Goal: Book appointment/travel/reservation

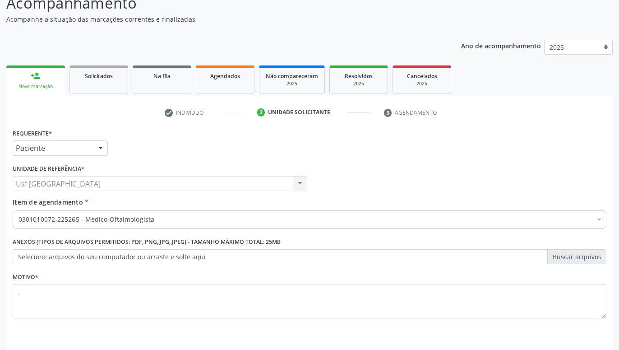
scroll to position [69, 0]
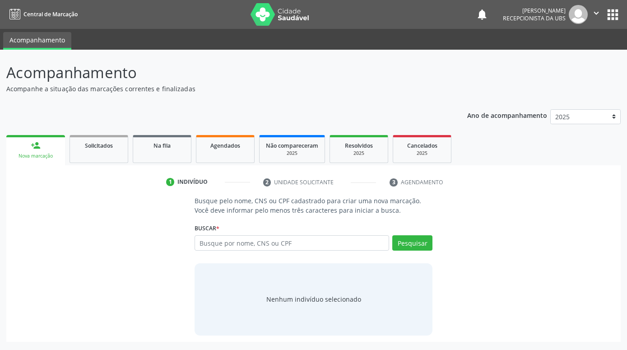
click at [277, 247] on input "text" at bounding box center [291, 242] width 194 height 15
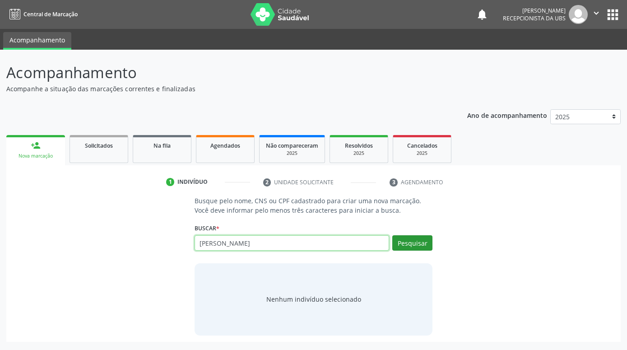
type input "VALMIL NUNES DOS SANTOS"
click at [414, 240] on button "Pesquisar" at bounding box center [412, 242] width 40 height 15
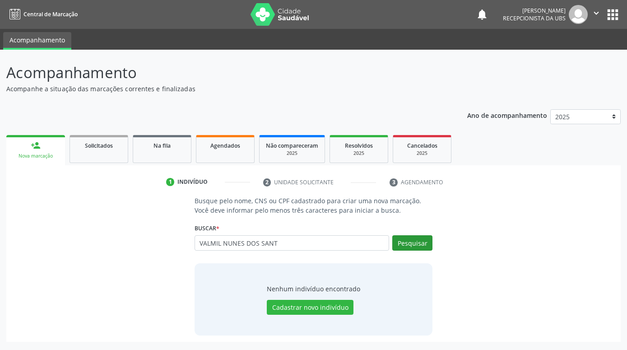
type input "VALMIL NUNES DOS SANT"
click at [427, 246] on button "Pesquisar" at bounding box center [412, 242] width 40 height 15
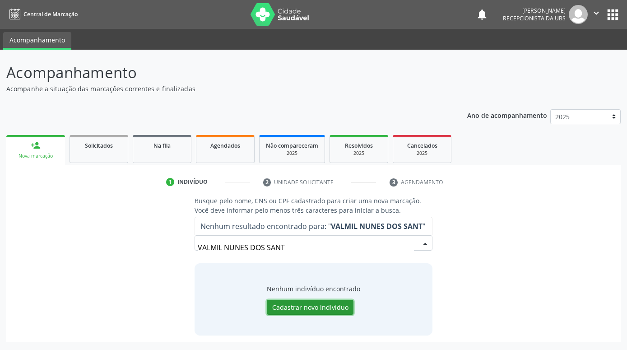
click at [338, 307] on button "Cadastrar novo indivíduo" at bounding box center [310, 307] width 87 height 15
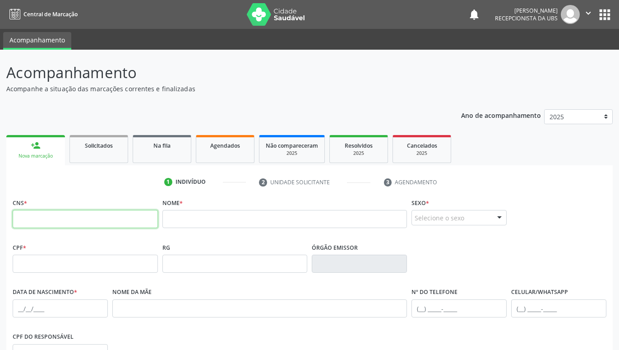
click at [121, 216] on input "text" at bounding box center [85, 219] width 145 height 18
type input "702 1007 4504 4492"
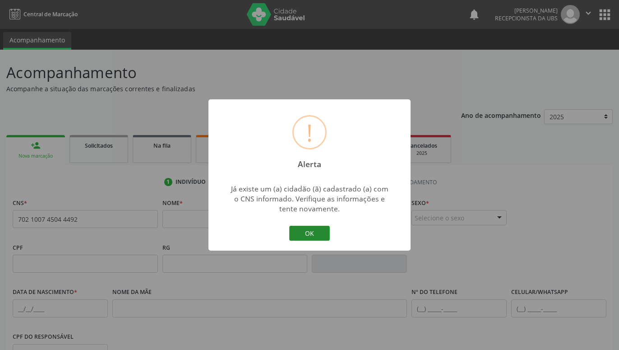
click at [308, 228] on button "OK" at bounding box center [309, 233] width 41 height 15
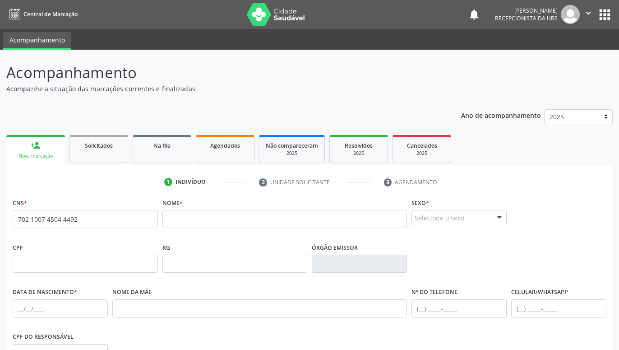
click at [41, 149] on link "person_add Nova marcação" at bounding box center [35, 150] width 59 height 30
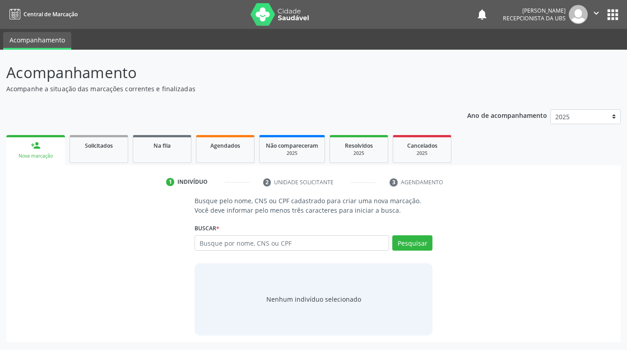
click at [287, 245] on input "text" at bounding box center [291, 242] width 194 height 15
type input "702100745044492"
click at [411, 241] on button "Pesquisar" at bounding box center [412, 242] width 40 height 15
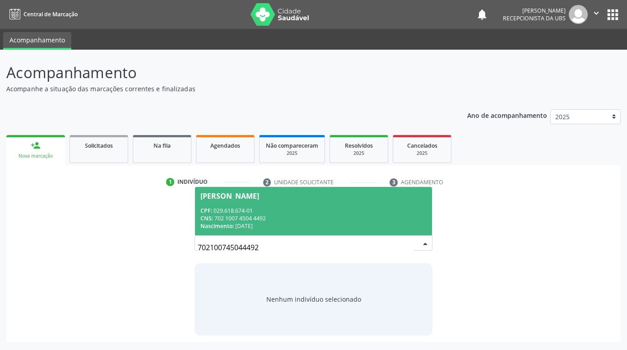
click at [374, 211] on div "CPF: 029.618.674-01" at bounding box center [313, 211] width 226 height 8
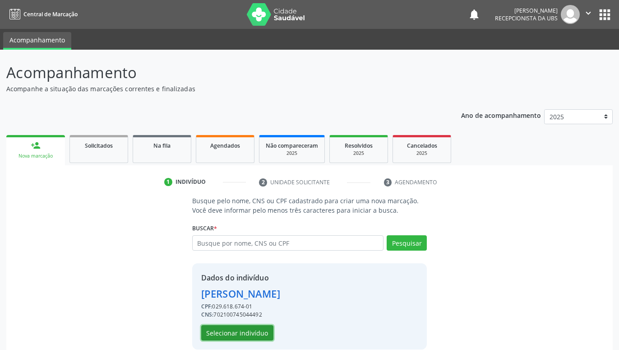
click at [250, 332] on button "Selecionar indivíduo" at bounding box center [237, 332] width 72 height 15
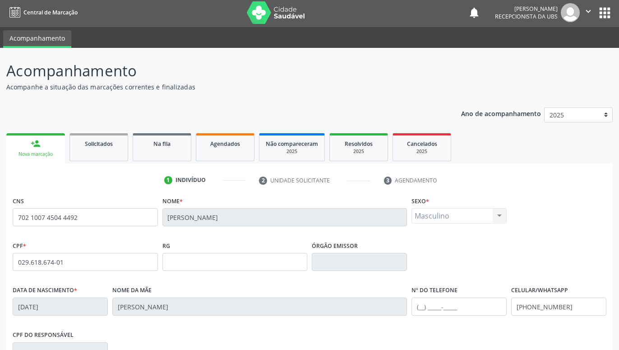
scroll to position [139, 0]
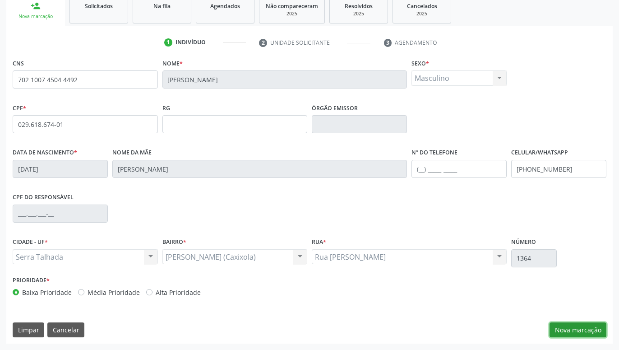
click at [578, 327] on button "Nova marcação" at bounding box center [578, 329] width 57 height 15
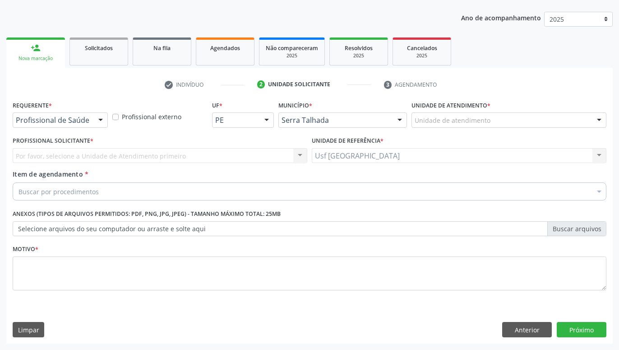
scroll to position [97, 0]
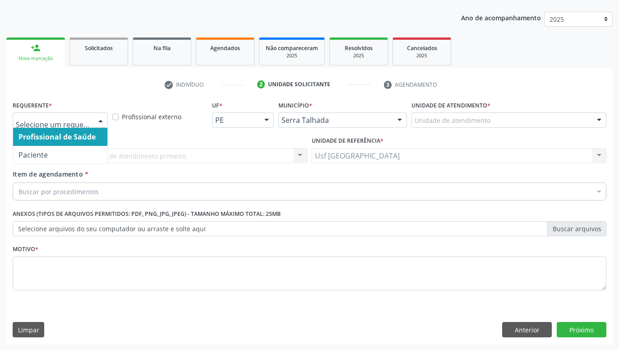
click at [100, 123] on div at bounding box center [101, 120] width 14 height 15
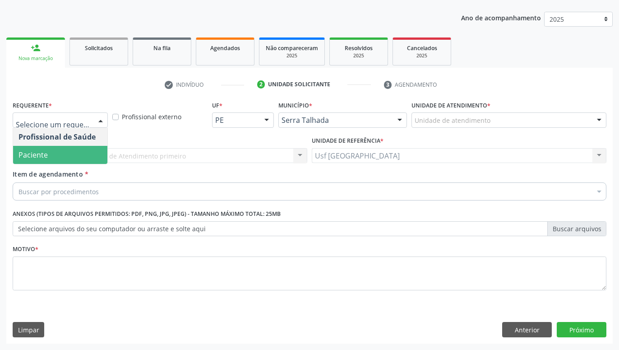
click at [60, 148] on span "Paciente" at bounding box center [60, 155] width 94 height 18
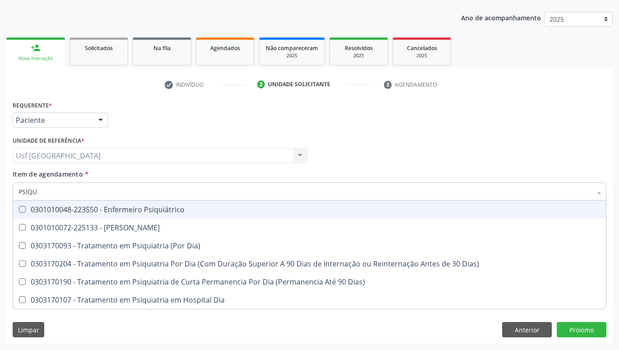
type input "PSIQUI"
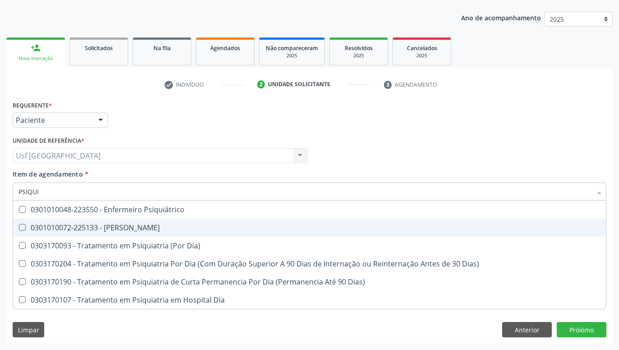
click at [91, 224] on div "0301010072-225133 - [PERSON_NAME]" at bounding box center [309, 227] width 582 height 7
checkbox Psiquiatra "true"
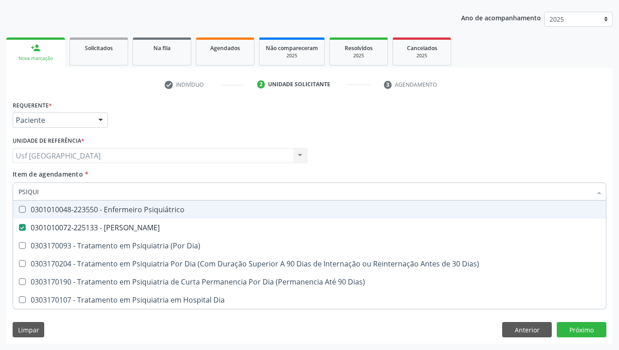
drag, startPoint x: 260, startPoint y: 111, endPoint x: 255, endPoint y: 185, distance: 74.1
click at [260, 111] on div "Requerente * Paciente Profissional de Saúde Paciente Nenhum resultado encontrad…" at bounding box center [309, 115] width 598 height 35
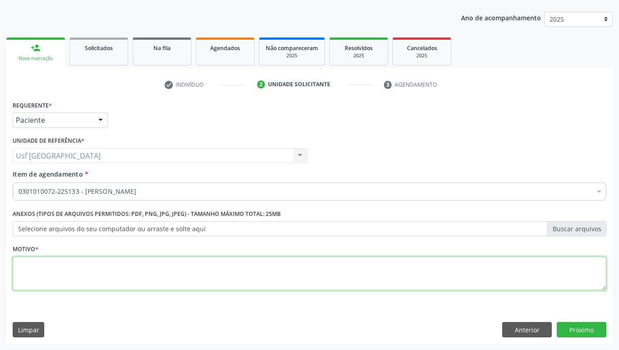
click at [244, 282] on textarea at bounding box center [310, 273] width 594 height 34
type textarea "."
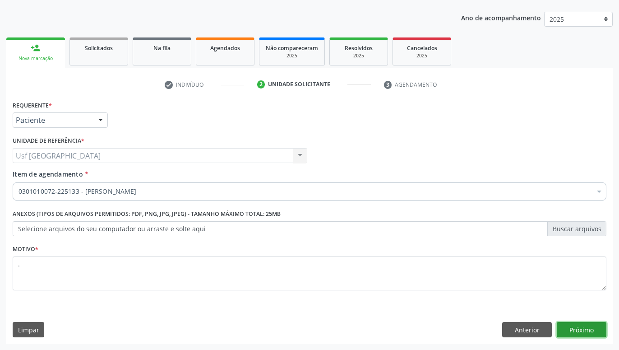
click at [579, 328] on button "Próximo" at bounding box center [582, 329] width 50 height 15
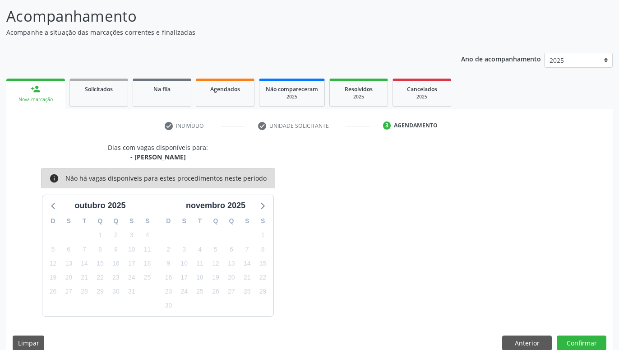
scroll to position [69, 0]
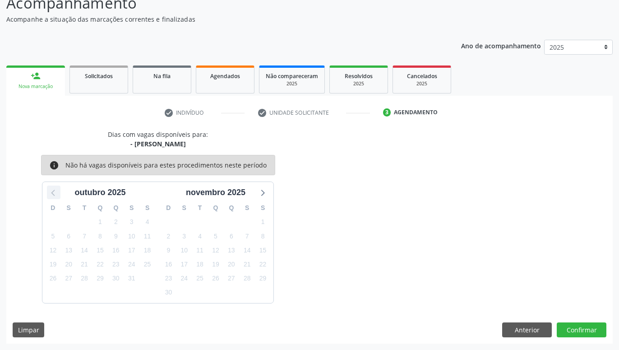
click at [50, 194] on icon at bounding box center [54, 192] width 12 height 12
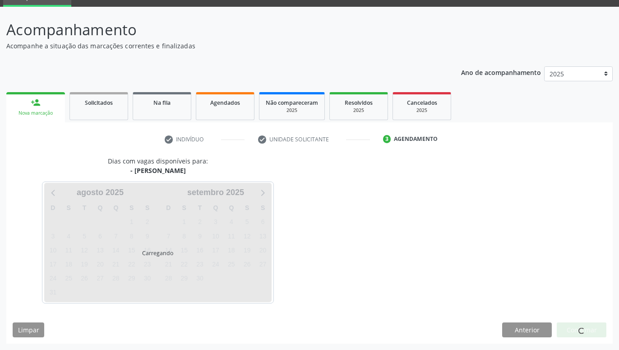
scroll to position [43, 0]
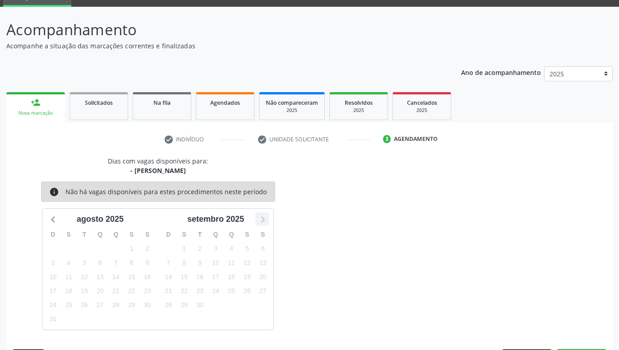
click at [261, 214] on icon at bounding box center [262, 219] width 12 height 12
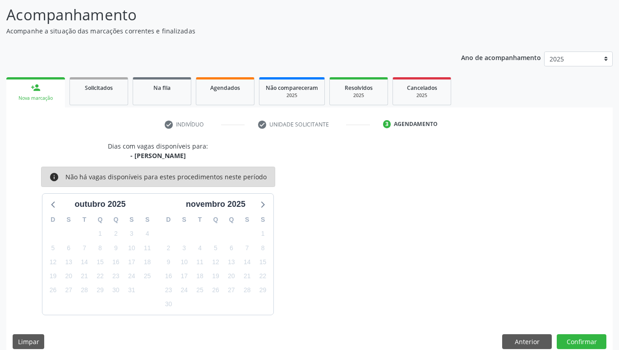
scroll to position [69, 0]
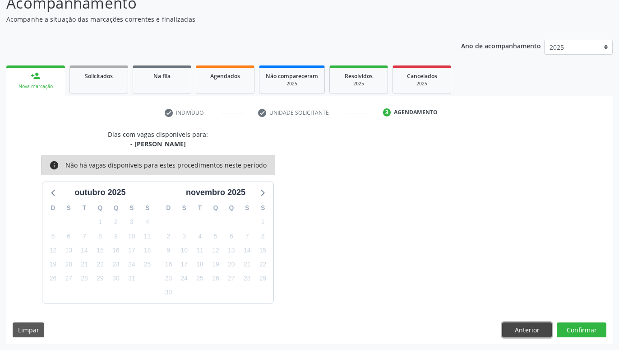
click at [523, 333] on button "Anterior" at bounding box center [527, 329] width 50 height 15
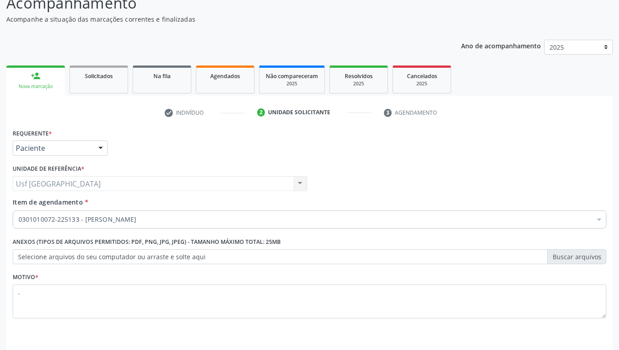
click at [44, 83] on link "person_add Nova marcação" at bounding box center [35, 80] width 59 height 30
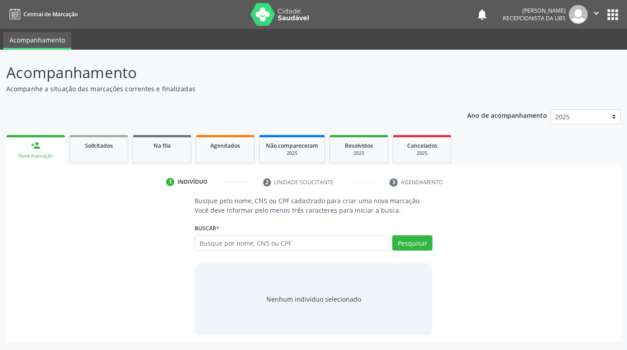
click at [366, 236] on input "text" at bounding box center [291, 242] width 194 height 15
type input "KARLA TAMIRES"
click at [416, 241] on button "Pesquisar" at bounding box center [412, 242] width 40 height 15
type input "KARLA TAMIRES"
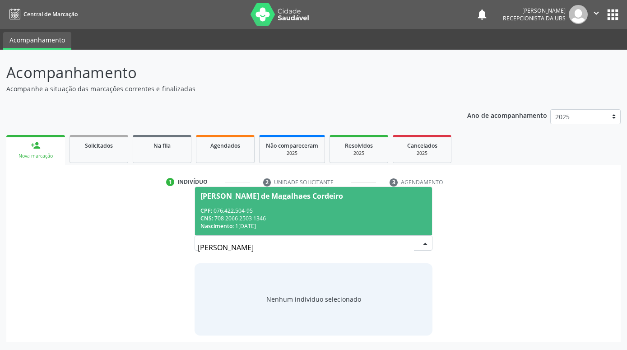
click at [319, 212] on div "CPF: 076.422.504-95" at bounding box center [313, 211] width 226 height 8
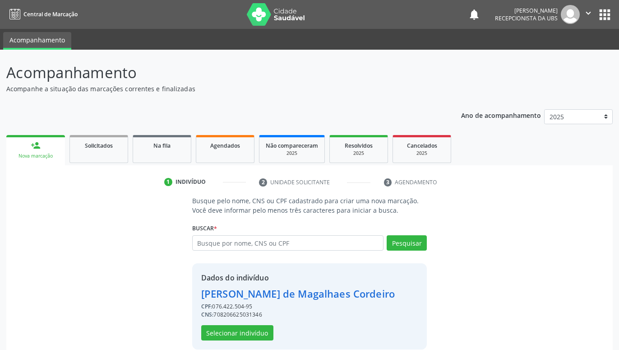
scroll to position [12, 0]
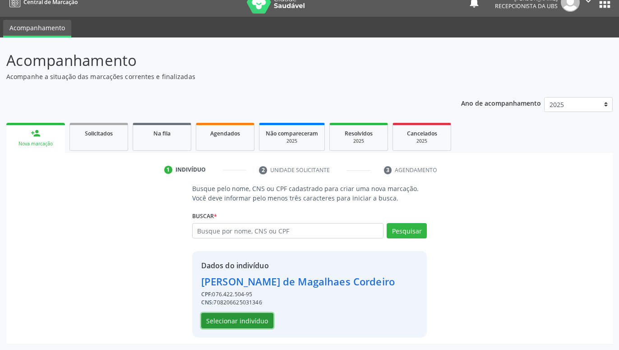
click at [254, 316] on button "Selecionar indivíduo" at bounding box center [237, 320] width 72 height 15
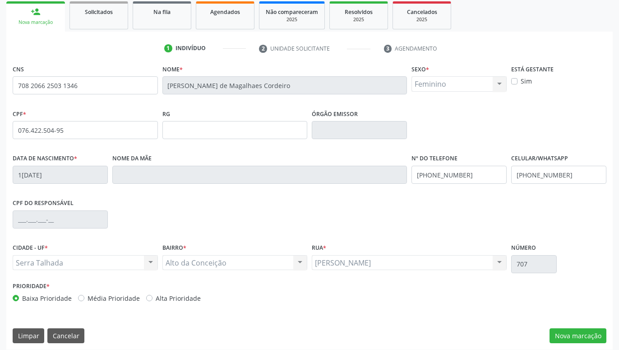
scroll to position [139, 0]
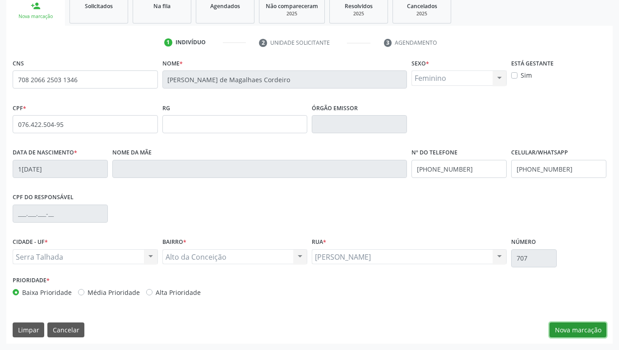
click at [599, 333] on button "Nova marcação" at bounding box center [578, 329] width 57 height 15
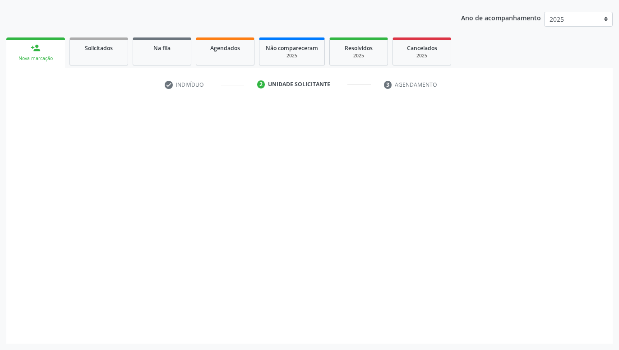
scroll to position [97, 0]
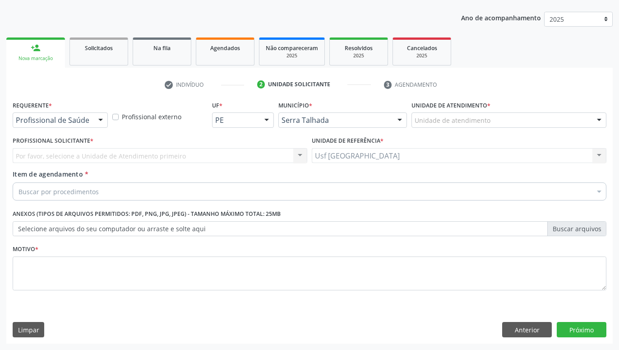
click at [101, 119] on div at bounding box center [101, 120] width 14 height 15
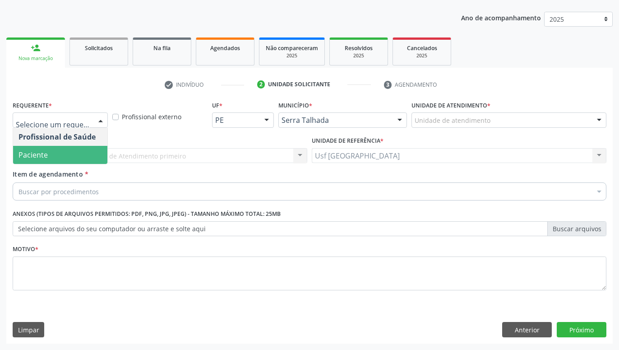
click at [67, 154] on span "Paciente" at bounding box center [60, 155] width 94 height 18
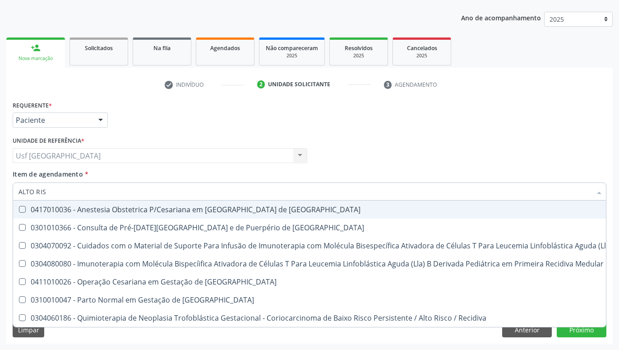
type input "ALTO RISC"
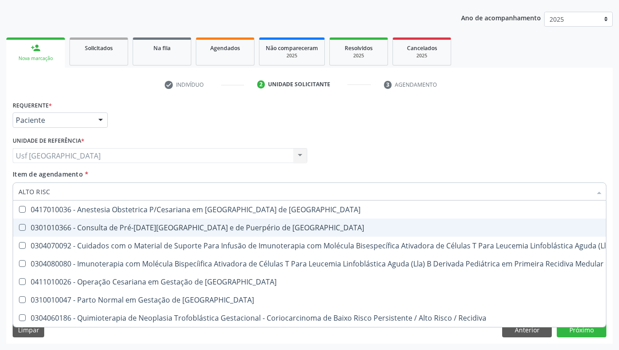
click at [184, 227] on div "0301010366 - Consulta de Pré-[DATE][GEOGRAPHIC_DATA] e de Puerpério de [GEOGRAP…" at bounding box center [481, 227] width 927 height 7
checkbox Risco "true"
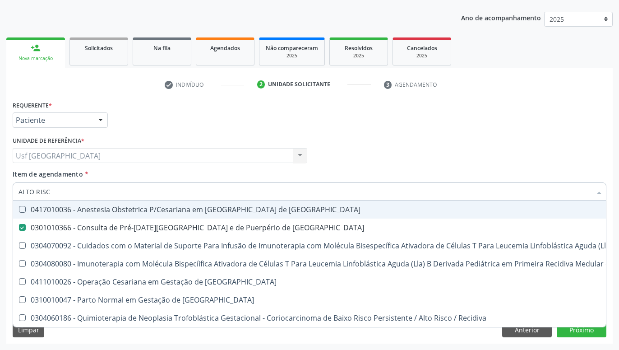
click at [375, 161] on div "Profissional Solicitante Por favor, selecione a Unidade de Atendimento primeiro…" at bounding box center [309, 151] width 598 height 35
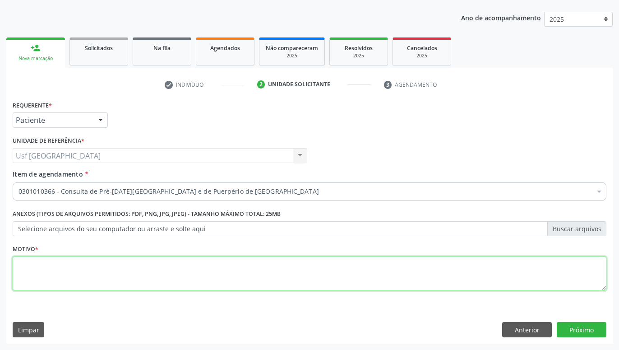
click at [330, 280] on textarea at bounding box center [310, 273] width 594 height 34
type textarea "."
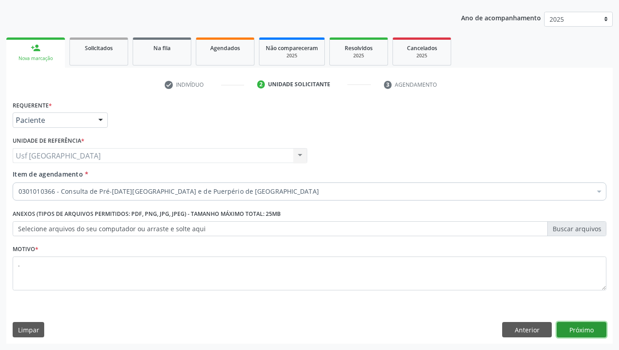
click at [578, 329] on button "Próximo" at bounding box center [582, 329] width 50 height 15
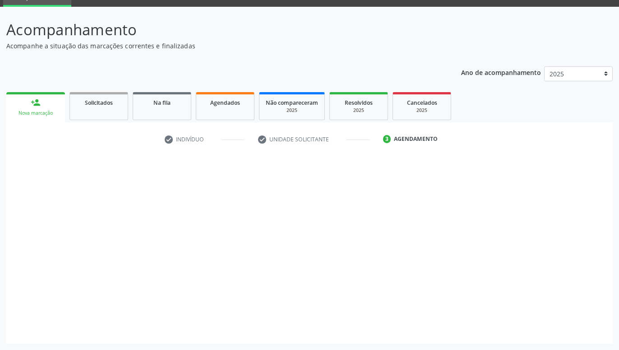
scroll to position [43, 0]
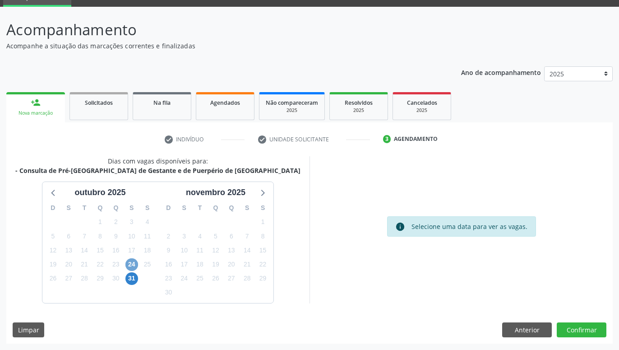
click at [128, 263] on span "24" at bounding box center [131, 264] width 13 height 13
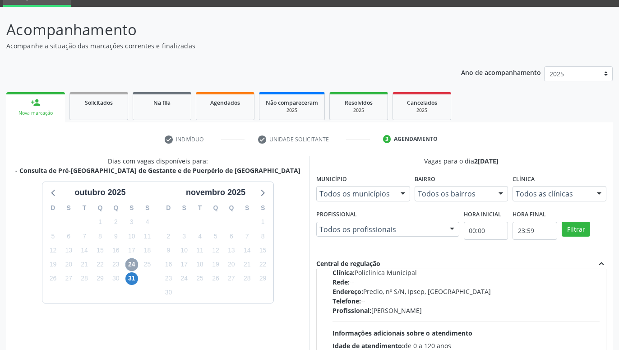
scroll to position [0, 0]
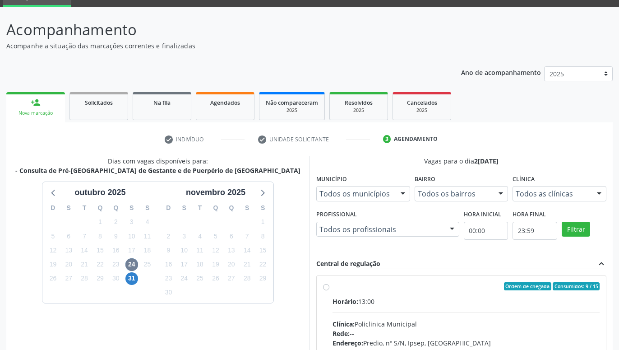
click at [333, 286] on label "Ordem de chegada Consumidos: 9 / 15 Horário: 13:00 Clínica: Policlinica Municip…" at bounding box center [466, 351] width 267 height 139
click at [325, 286] on input "Ordem de chegada Consumidos: 9 / 15 Horário: 13:00 Clínica: Policlinica Municip…" at bounding box center [326, 286] width 6 height 8
radio input "true"
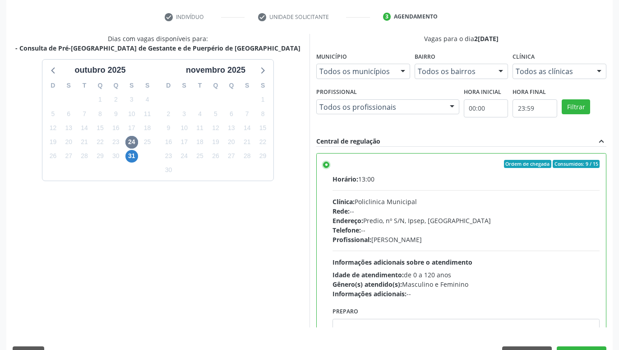
scroll to position [189, 0]
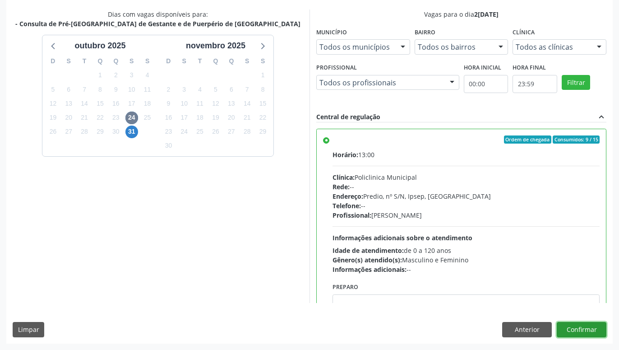
click at [581, 325] on button "Confirmar" at bounding box center [582, 329] width 50 height 15
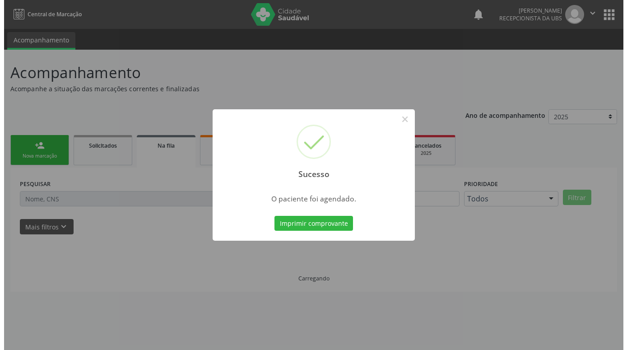
scroll to position [0, 0]
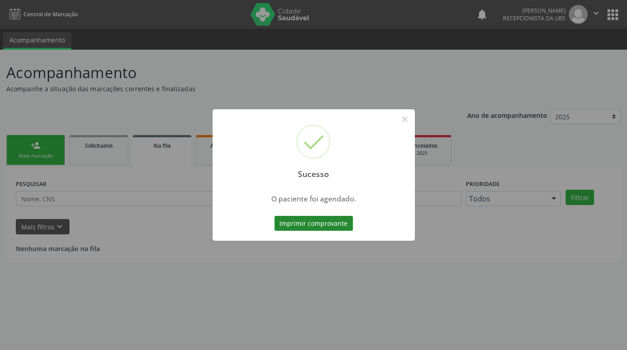
click at [342, 223] on button "Imprimir comprovante" at bounding box center [313, 223] width 79 height 15
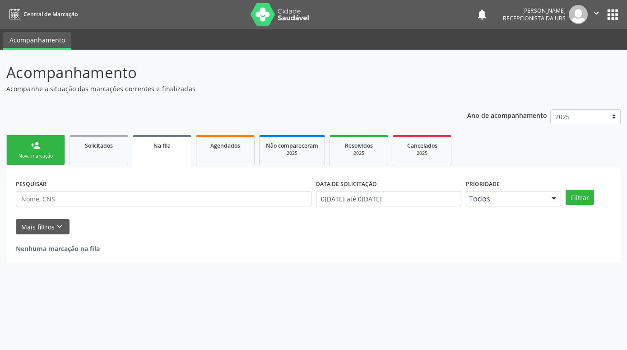
click at [593, 12] on icon "" at bounding box center [596, 13] width 10 height 10
click at [560, 54] on link "Sair" at bounding box center [573, 55] width 62 height 13
